Goal: Ask a question

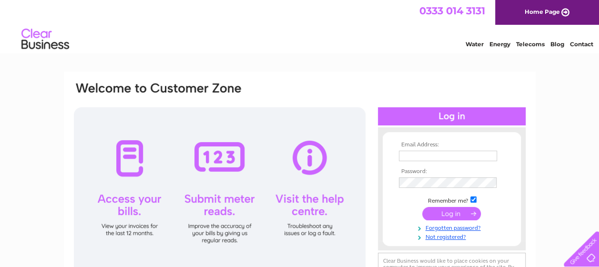
type input "michellewalkerbeauty@outlook.com"
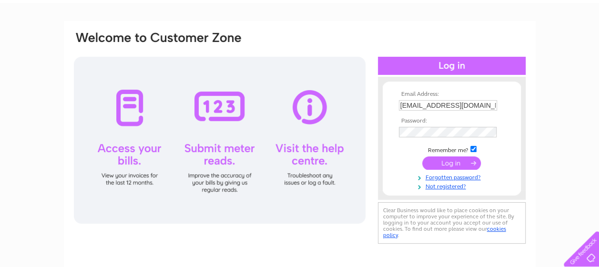
scroll to position [57, 0]
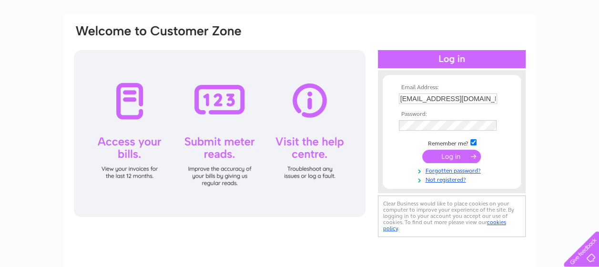
click at [447, 162] on input "submit" at bounding box center [451, 156] width 59 height 13
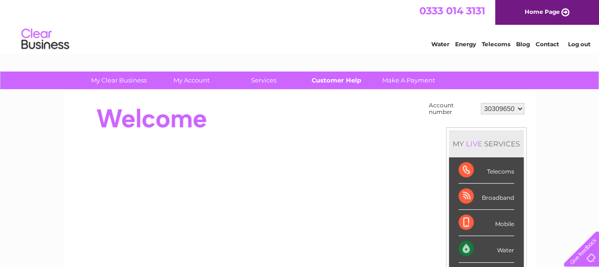
click at [329, 81] on link "Customer Help" at bounding box center [336, 80] width 79 height 18
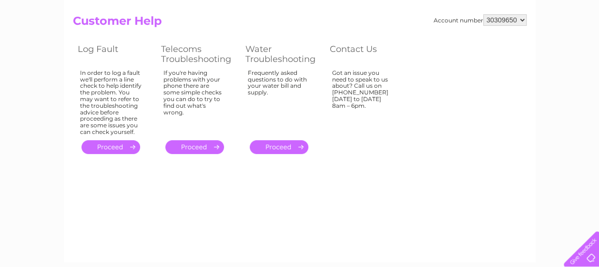
scroll to position [76, 0]
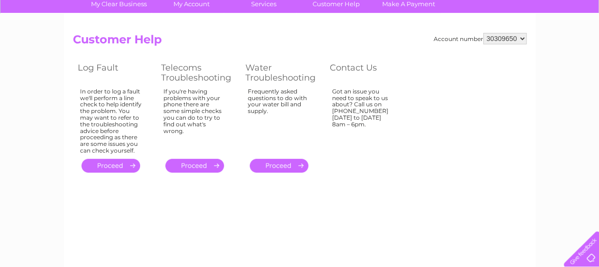
click at [503, 38] on select "30309650 30319369" at bounding box center [504, 38] width 43 height 11
select select "30319369"
click at [483, 33] on select "30309650 30319369" at bounding box center [504, 38] width 43 height 11
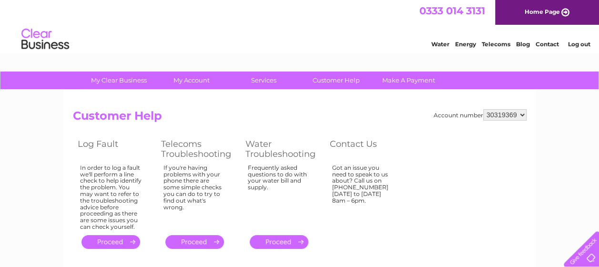
click at [448, 163] on div "Account number 30309650 30319369 Customer Help Log Fault Telecoms Troubleshooti…" at bounding box center [300, 180] width 454 height 142
click at [544, 48] on div "Water Energy Telecoms Blog Contact Log out" at bounding box center [505, 40] width 187 height 20
click at [544, 43] on link "Contact" at bounding box center [547, 44] width 23 height 7
